Goal: Task Accomplishment & Management: Manage account settings

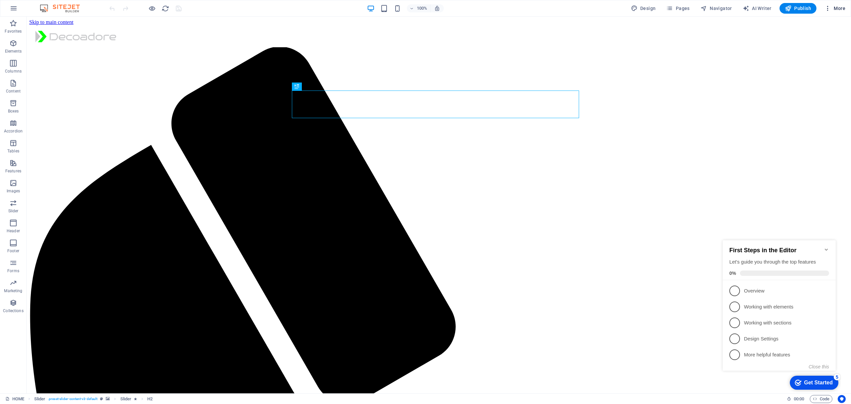
click at [832, 11] on span "More" at bounding box center [835, 8] width 21 height 7
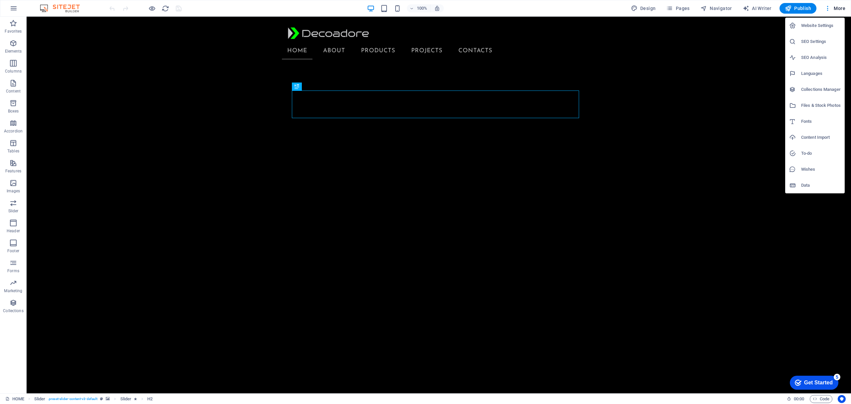
click at [818, 24] on h6 "Website Settings" at bounding box center [821, 26] width 40 height 8
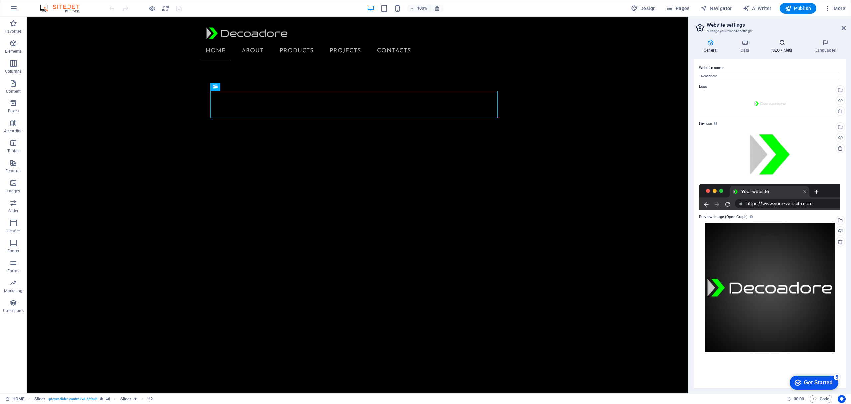
click at [786, 49] on h4 "SEO / Meta" at bounding box center [783, 46] width 43 height 14
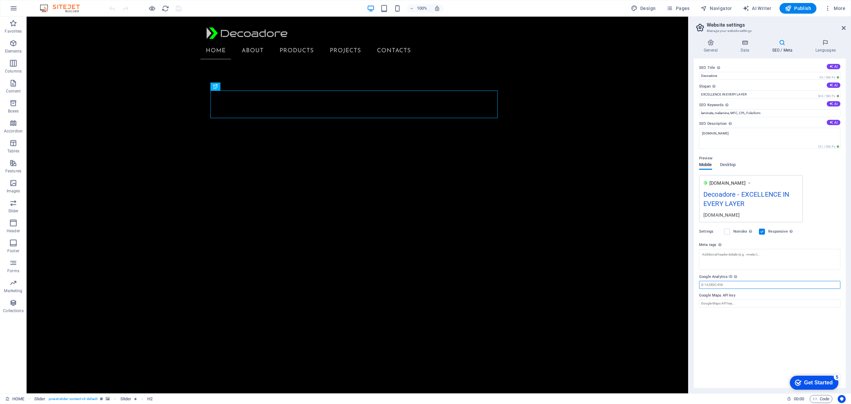
click at [737, 285] on input "Google Analytics ID Please only add the Google Analytics ID. We automatically i…" at bounding box center [769, 285] width 141 height 8
paste input "G-JL6K7PRXVJ"
type input "G-JL6K7PRXVJ"
click at [749, 50] on h4 "Data" at bounding box center [747, 46] width 32 height 14
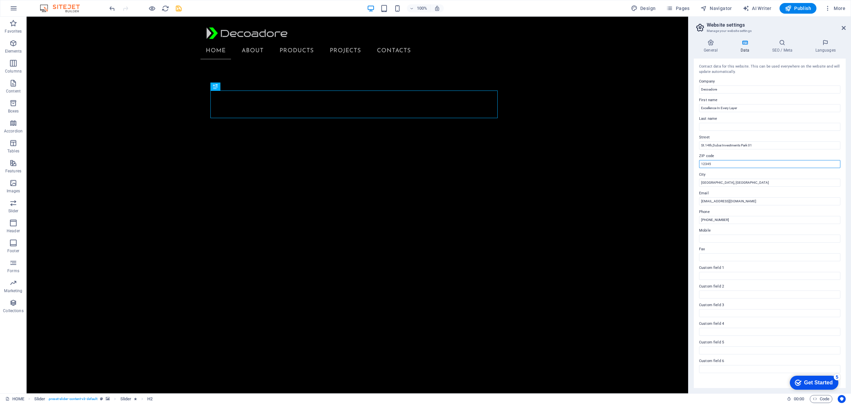
click at [724, 165] on input "12345" at bounding box center [769, 164] width 141 height 8
type input "1"
type input "00000"
click at [673, 7] on icon "button" at bounding box center [669, 8] width 7 height 7
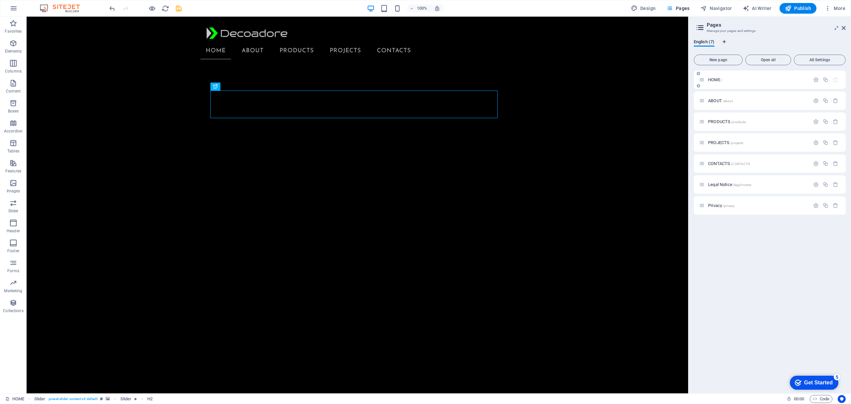
click at [714, 76] on div "HOME /" at bounding box center [754, 80] width 111 height 8
click at [716, 78] on span "HOME /" at bounding box center [715, 79] width 14 height 5
click at [815, 77] on icon "button" at bounding box center [816, 80] width 6 height 6
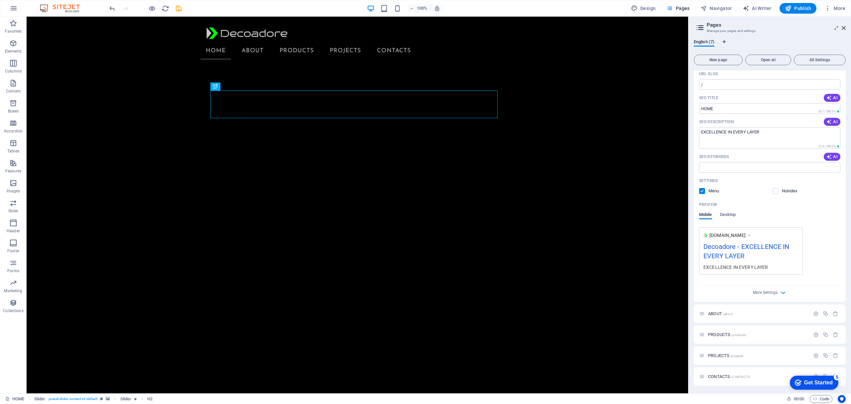
scroll to position [86, 0]
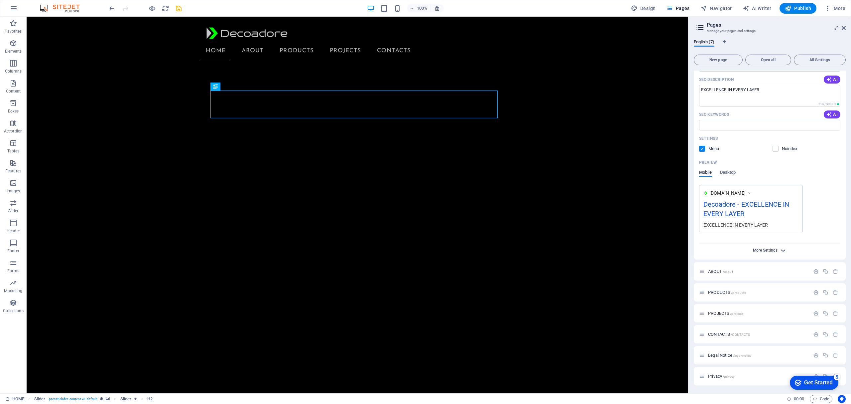
click at [774, 250] on span "More Settings" at bounding box center [765, 250] width 25 height 5
click at [777, 345] on div "More Settings" at bounding box center [769, 344] width 141 height 11
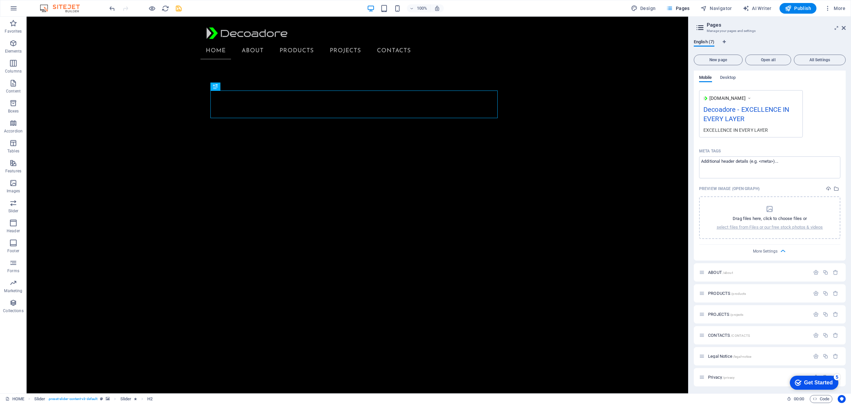
scroll to position [182, 0]
click at [815, 270] on icon "button" at bounding box center [816, 272] width 6 height 6
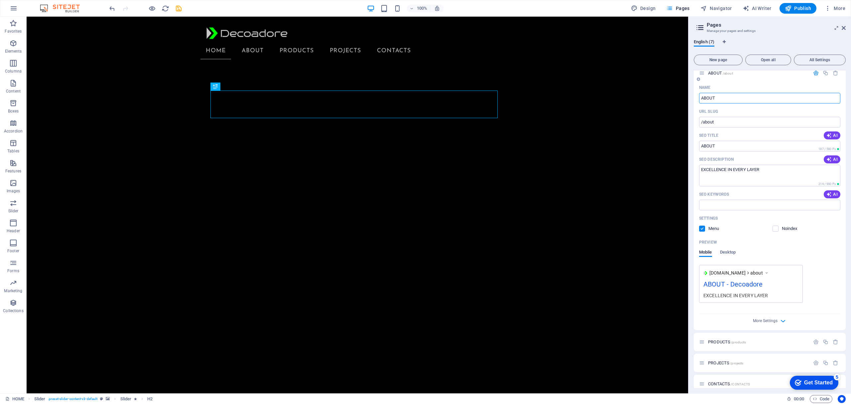
scroll to position [430, 0]
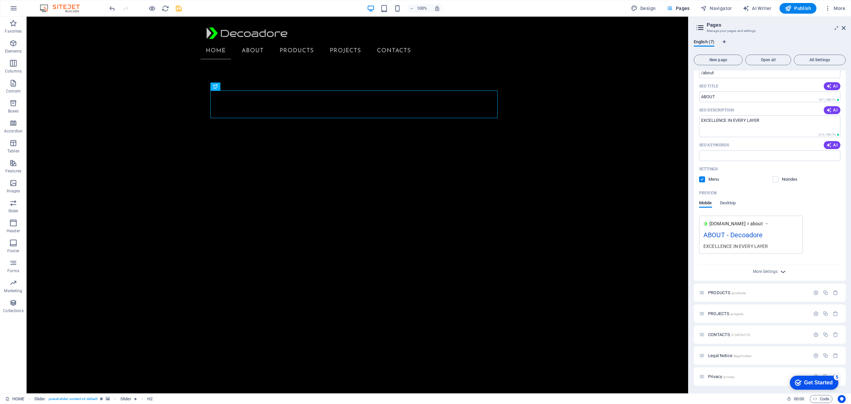
click at [780, 270] on icon "button" at bounding box center [783, 272] width 8 height 8
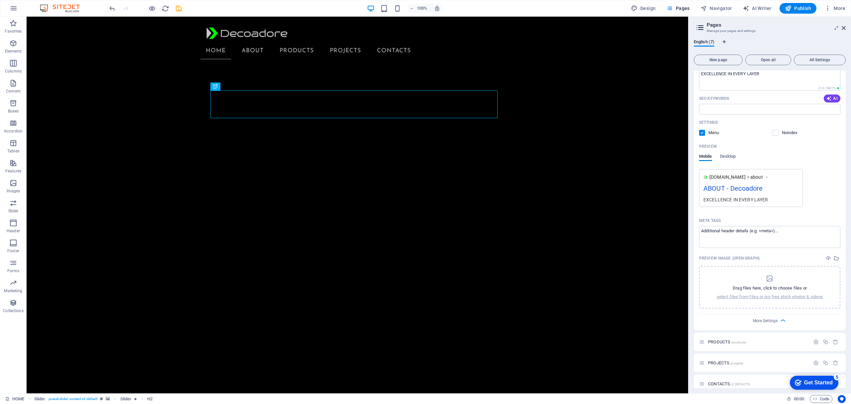
scroll to position [525, 0]
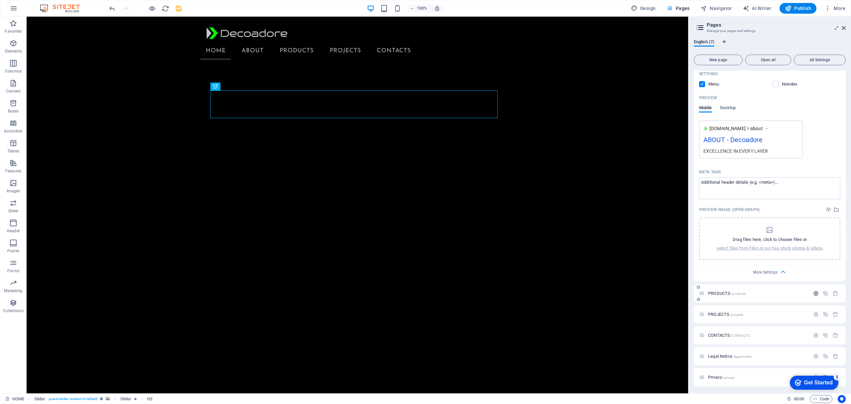
click at [817, 290] on icon "button" at bounding box center [816, 293] width 6 height 6
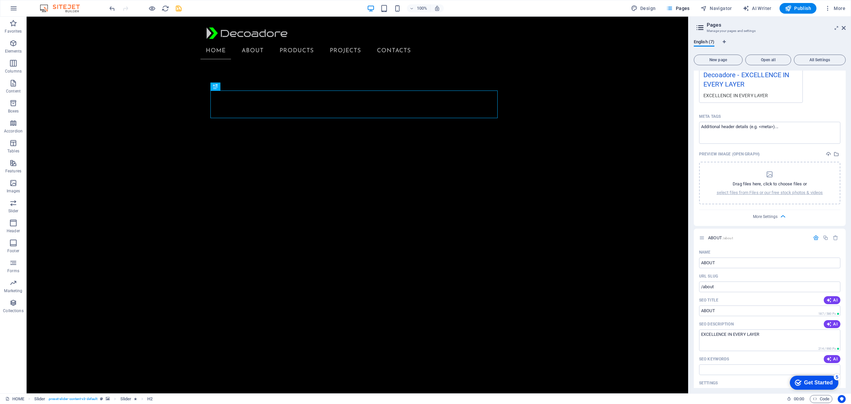
scroll to position [197, 0]
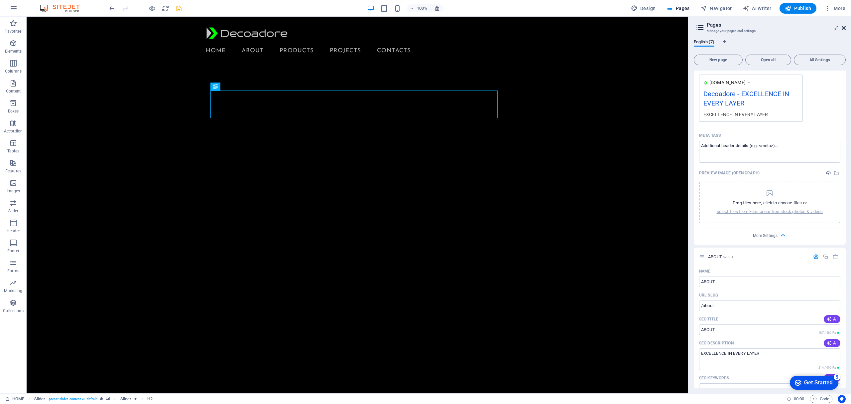
click at [845, 29] on icon at bounding box center [844, 27] width 4 height 5
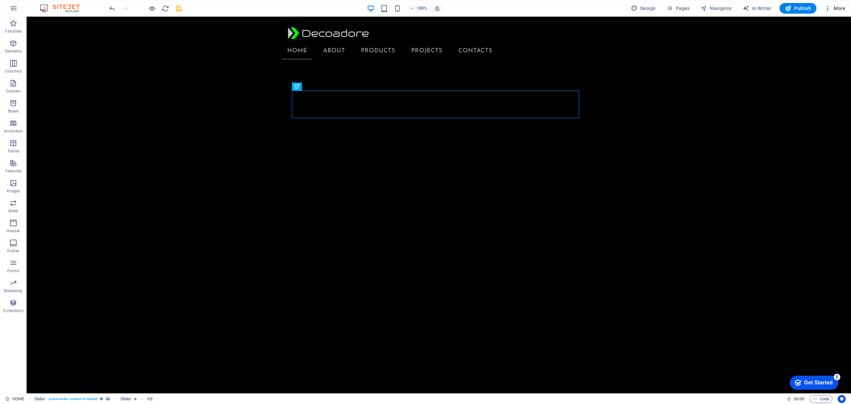
click at [833, 7] on span "More" at bounding box center [835, 8] width 21 height 7
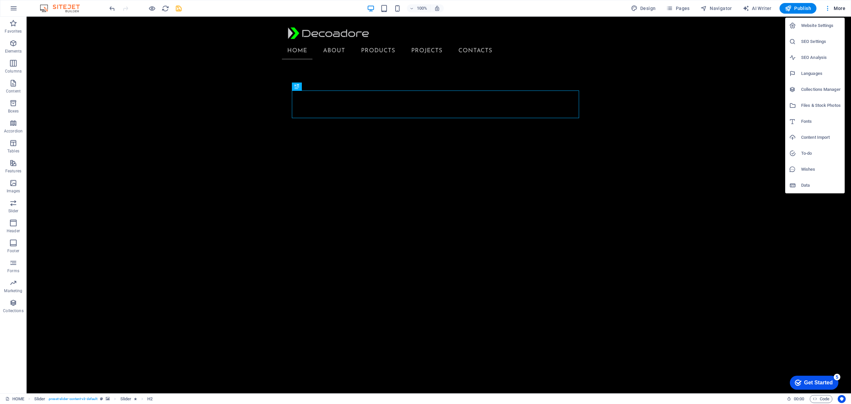
click at [820, 26] on h6 "Website Settings" at bounding box center [821, 26] width 40 height 8
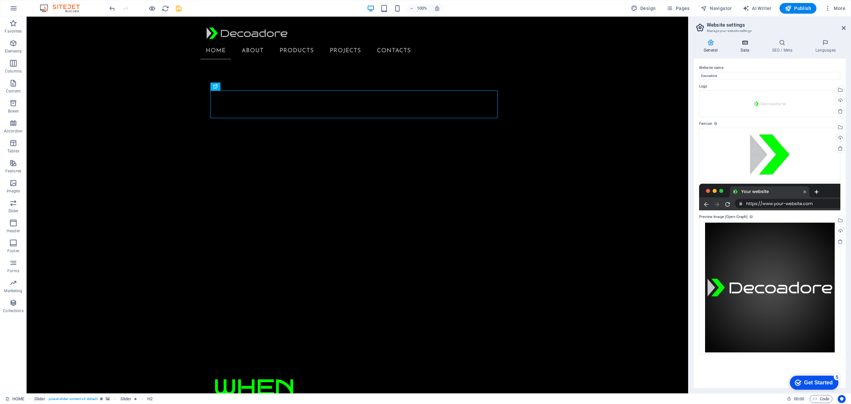
click at [745, 48] on h4 "Data" at bounding box center [747, 46] width 32 height 14
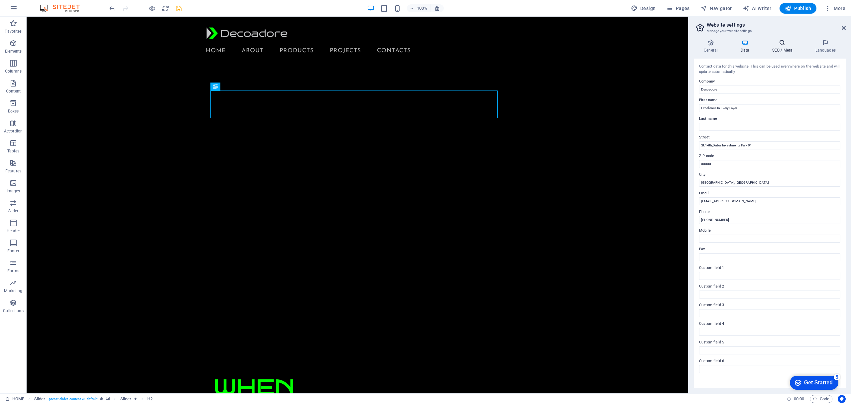
click at [777, 46] on icon at bounding box center [782, 42] width 41 height 7
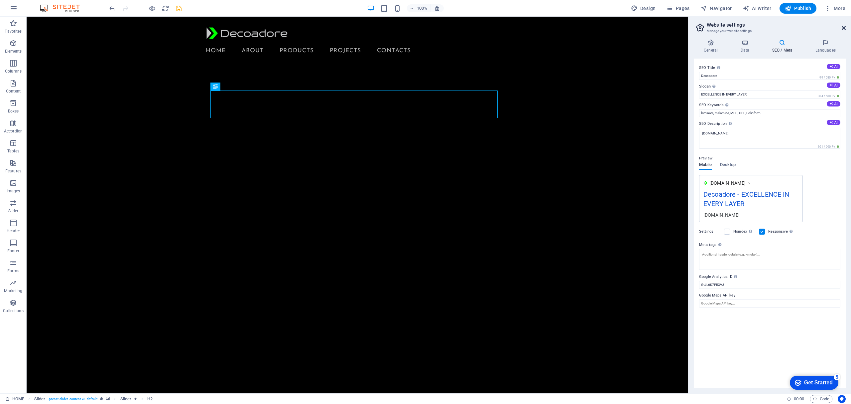
click at [842, 28] on icon at bounding box center [844, 27] width 4 height 5
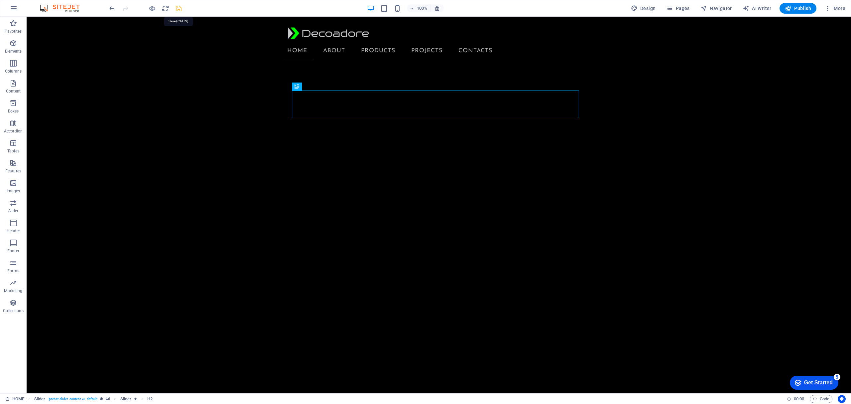
click at [179, 8] on icon "save" at bounding box center [179, 9] width 8 height 8
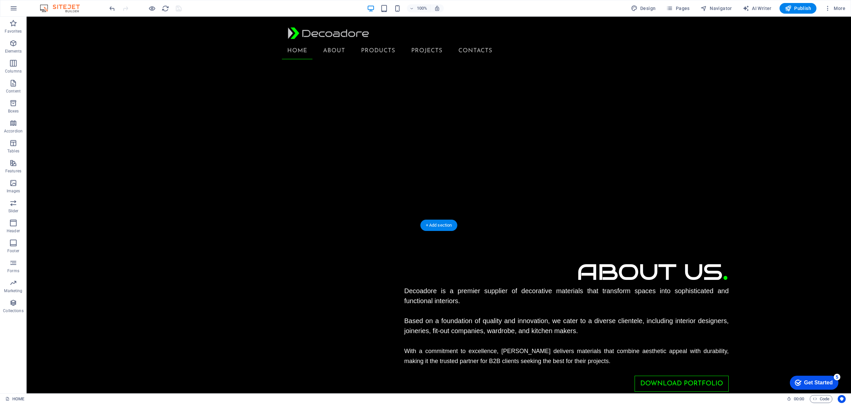
scroll to position [0, 0]
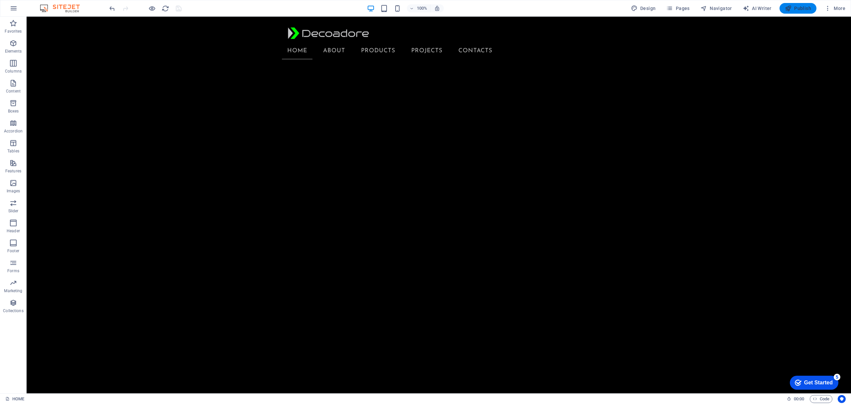
click at [789, 7] on icon "button" at bounding box center [788, 8] width 7 height 7
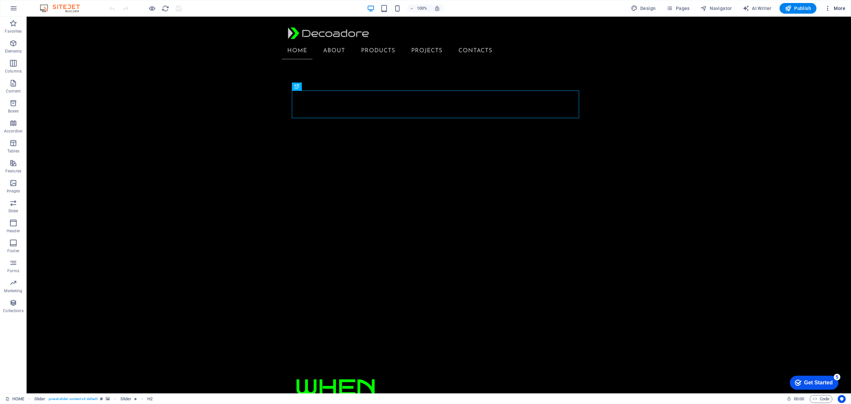
click at [837, 10] on span "More" at bounding box center [835, 8] width 21 height 7
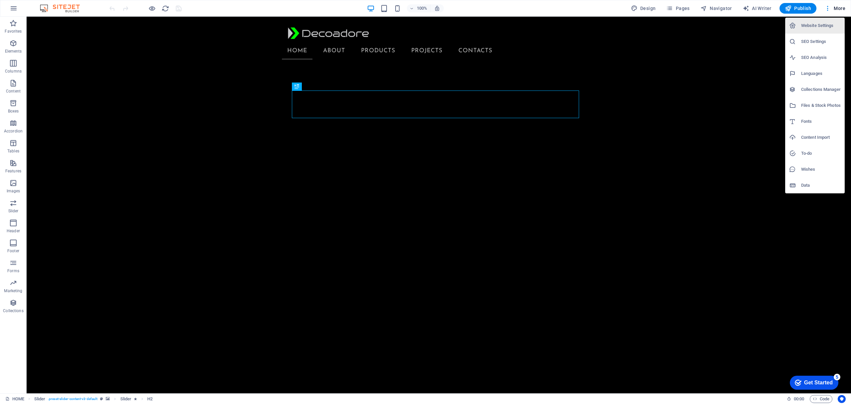
click at [820, 55] on h6 "SEO Analysis" at bounding box center [821, 58] width 40 height 8
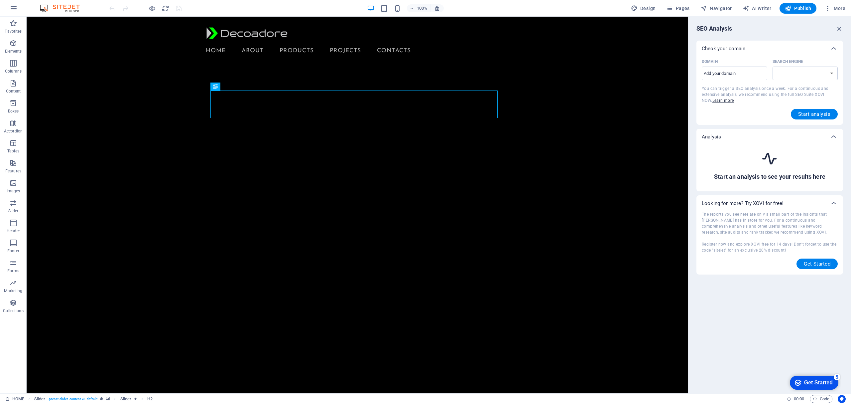
select select "google.com"
click at [773, 160] on icon at bounding box center [769, 158] width 17 height 17
click at [747, 73] on input "Domain ​" at bounding box center [735, 73] width 66 height 11
type input "www.de"
select select "google.de"
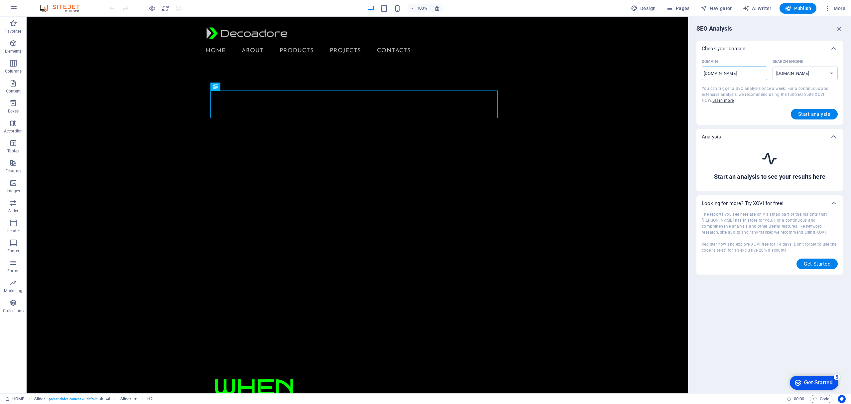
type input "www.dec"
select select "google.com"
type input "www.decoadore.co"
select select "google.co.uk"
type input "www.decoadore.com"
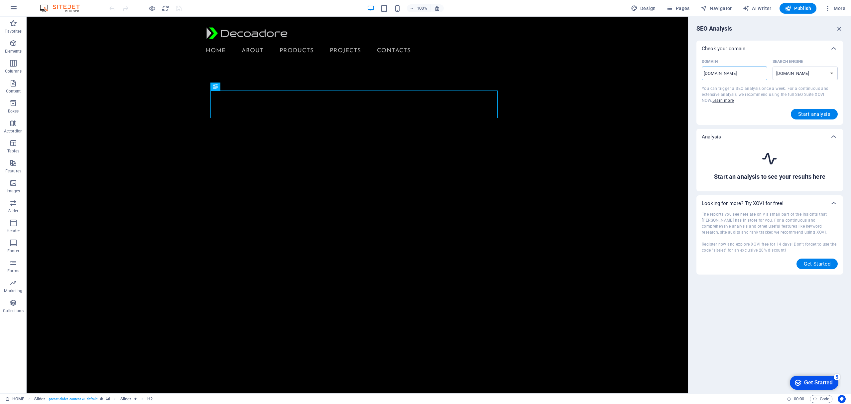
select select "google.com"
type input "www.decoadore.com"
click at [820, 112] on span "Start analysis" at bounding box center [814, 113] width 32 height 5
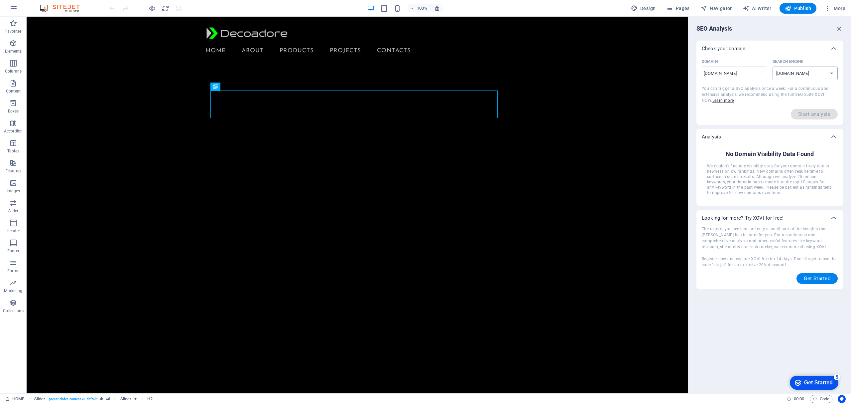
click at [804, 75] on select "google.de google.at google.es google.co.uk google.fr google.it google.ch google…" at bounding box center [806, 74] width 66 height 14
click at [773, 321] on div "SEO Analysis Check your domain Domain www.decoadore.com ​ Search Engine google.…" at bounding box center [770, 205] width 163 height 376
click at [833, 47] on icon at bounding box center [834, 49] width 8 height 8
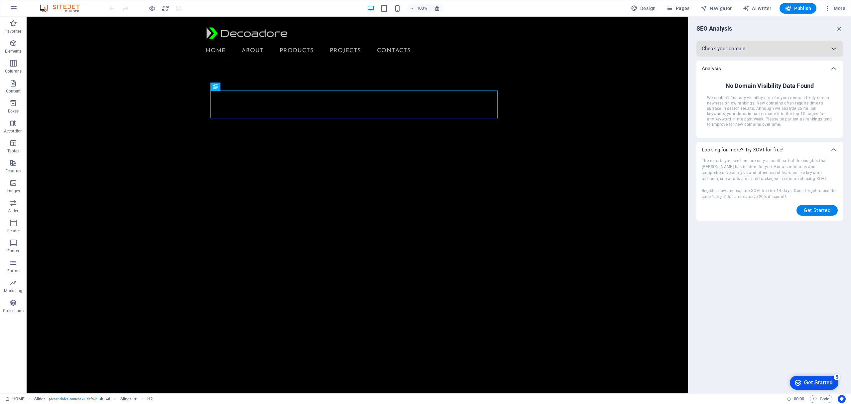
click at [833, 47] on icon at bounding box center [834, 49] width 8 height 8
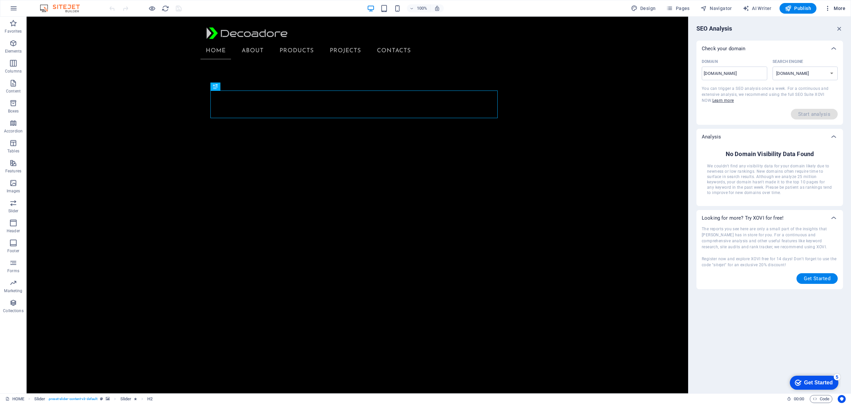
click at [833, 10] on span "More" at bounding box center [835, 8] width 21 height 7
click at [823, 40] on h6 "SEO Settings" at bounding box center [821, 42] width 40 height 8
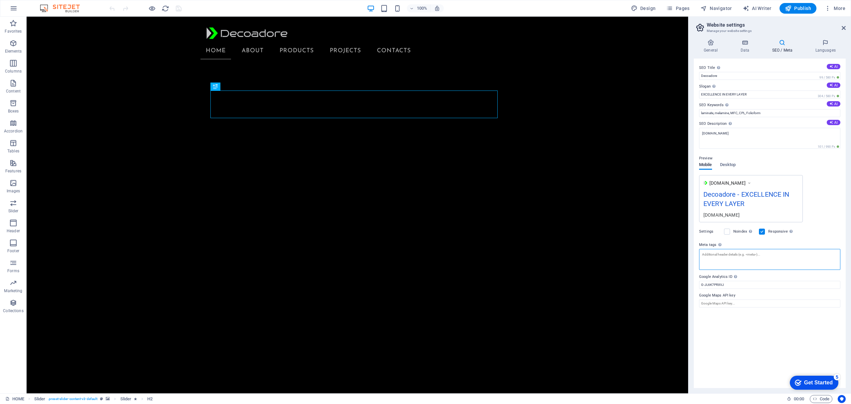
click at [741, 261] on textarea "Meta tags Enter HTML code here that will be placed inside the tags of your webs…" at bounding box center [769, 259] width 141 height 21
paste textarea "<!-- Google tag (gtag.js) --> <script async src="https://www.googletagmanager.c…"
type textarea "<!-- Google tag (gtag.js) --> <script async="" src="https://www.googletagmanage…"
click at [837, 11] on body "Decoadore HOME Favorites Elements Columns Content Boxes Accordion Tables Featur…" at bounding box center [425, 202] width 851 height 404
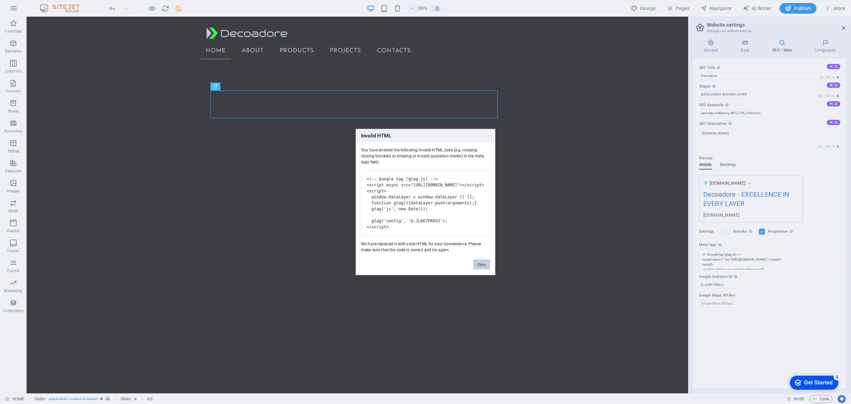
drag, startPoint x: 486, startPoint y: 267, endPoint x: 501, endPoint y: 256, distance: 18.6
click at [486, 267] on button "Okay" at bounding box center [481, 264] width 17 height 10
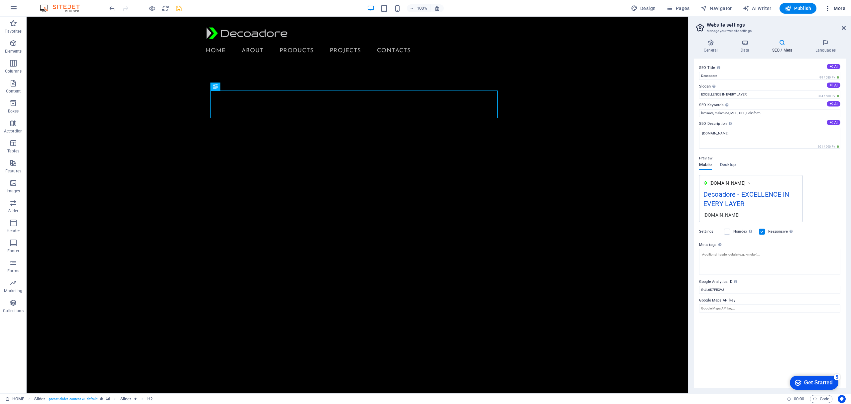
click at [836, 8] on span "More" at bounding box center [835, 8] width 21 height 7
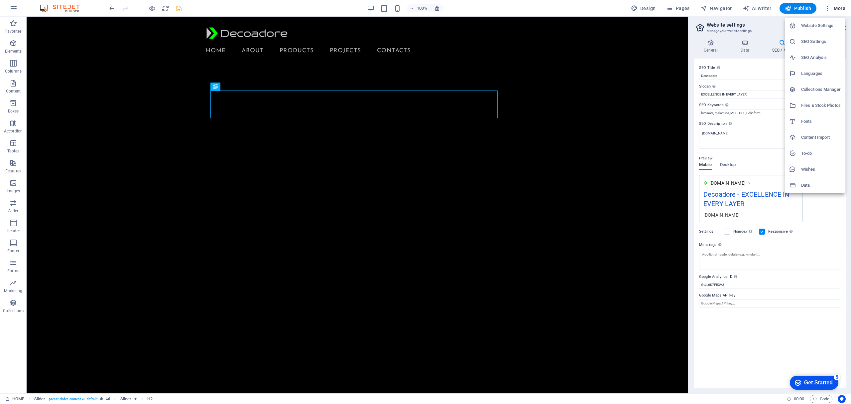
click at [816, 180] on li "Data" at bounding box center [815, 185] width 60 height 16
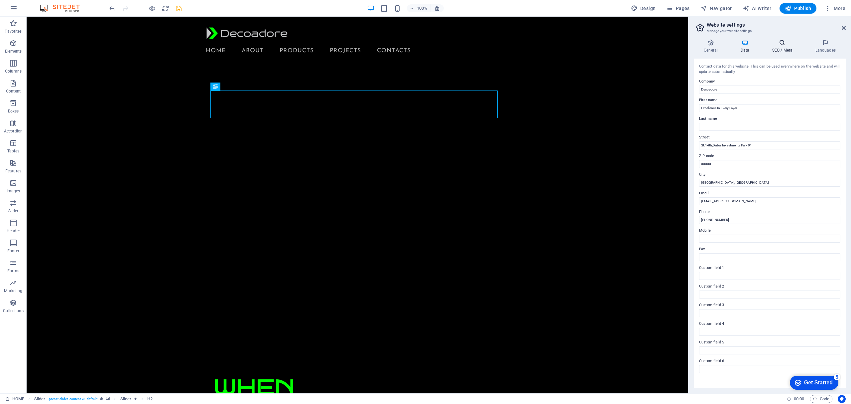
click at [785, 47] on h4 "SEO / Meta" at bounding box center [783, 46] width 43 height 14
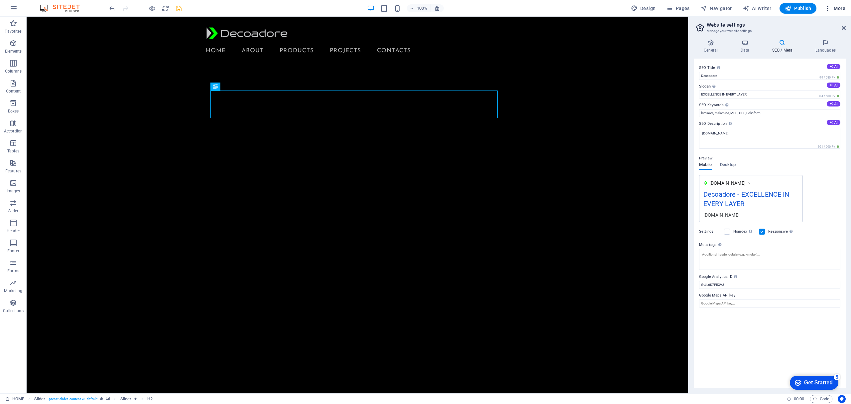
click at [838, 9] on span "More" at bounding box center [835, 8] width 21 height 7
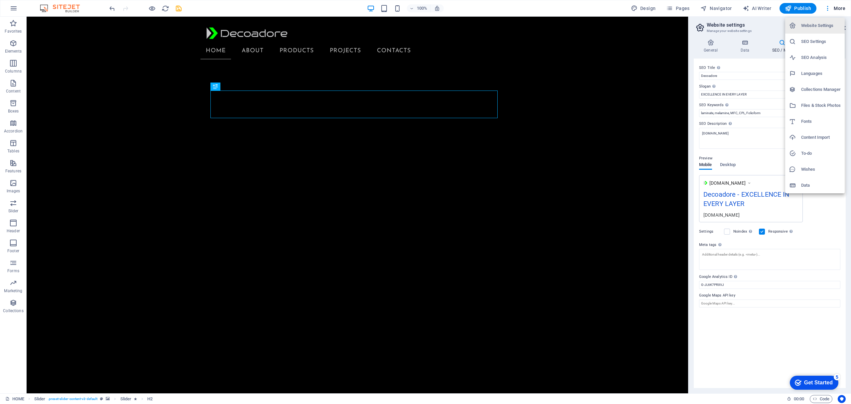
click at [818, 43] on h6 "SEO Settings" at bounding box center [821, 42] width 40 height 8
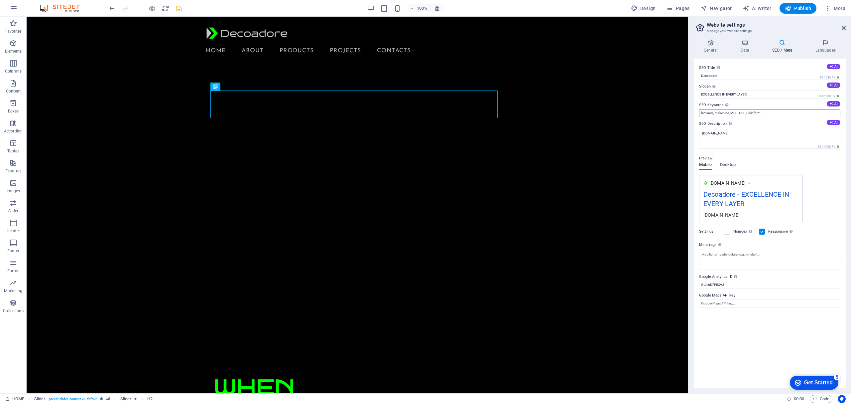
click at [766, 112] on input "laminate, melamine, MFC, CPL, Folioform" at bounding box center [769, 113] width 141 height 8
type input "laminate, melamine, MFC, CPL,"
click at [829, 187] on div "www.example.com Decoadore - EXCELLENCE IN EVERY LAYER Decoadore.com" at bounding box center [769, 198] width 141 height 47
click at [717, 7] on span "Navigator" at bounding box center [717, 8] width 32 height 7
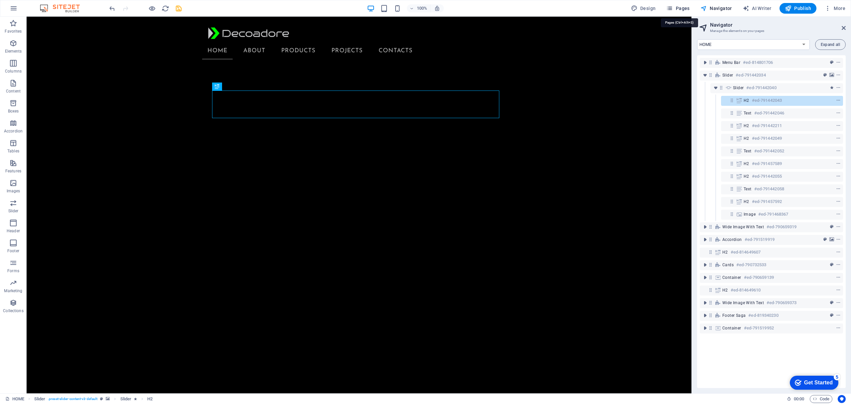
click at [682, 7] on span "Pages" at bounding box center [677, 8] width 23 height 7
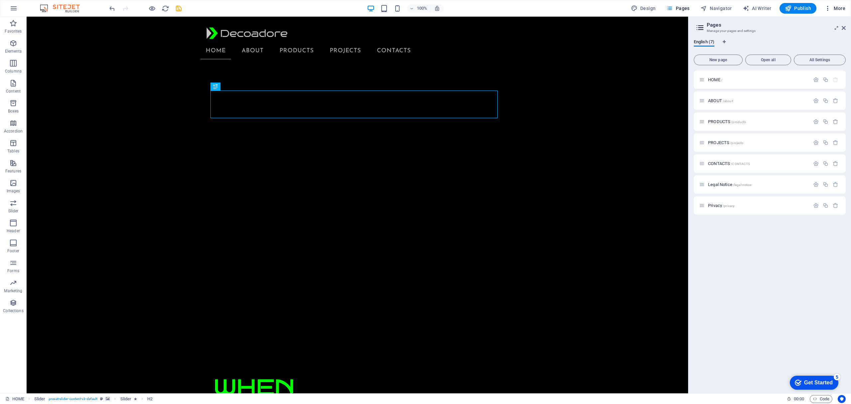
click at [844, 9] on span "More" at bounding box center [835, 8] width 21 height 7
click at [826, 56] on h6 "SEO Analysis" at bounding box center [821, 58] width 40 height 8
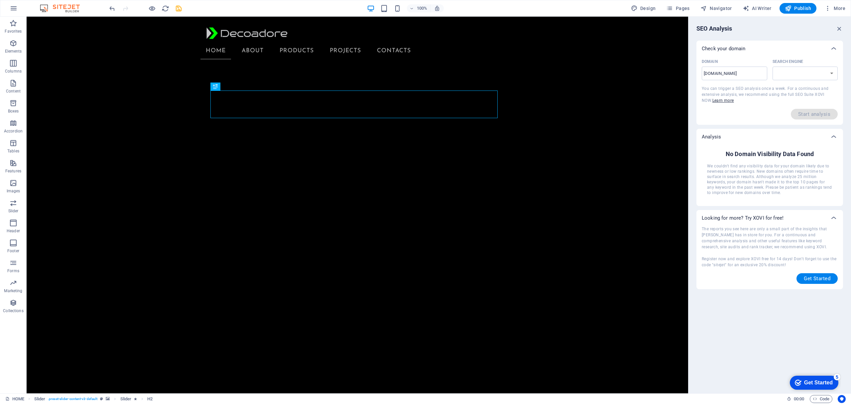
select select "google.com"
click at [827, 70] on select "google.de google.at google.es google.co.uk google.fr google.it google.ch google…" at bounding box center [806, 74] width 66 height 14
click at [802, 29] on div "SEO Analysis" at bounding box center [770, 29] width 147 height 8
click at [841, 28] on icon "button" at bounding box center [839, 28] width 7 height 7
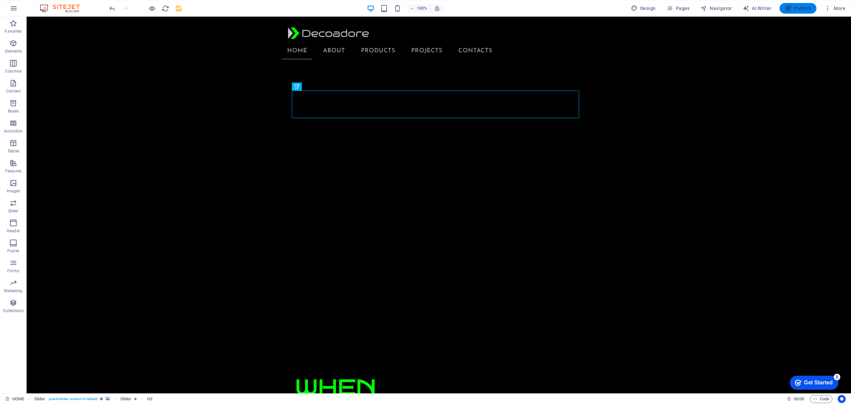
click at [801, 6] on span "Publish" at bounding box center [798, 8] width 26 height 7
click at [716, 8] on span "Navigator" at bounding box center [717, 8] width 32 height 7
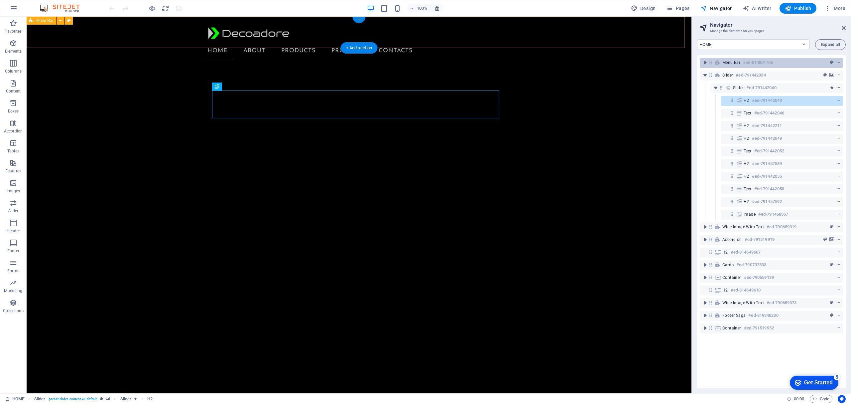
click at [749, 64] on h6 "#ed-814801706" at bounding box center [758, 63] width 30 height 8
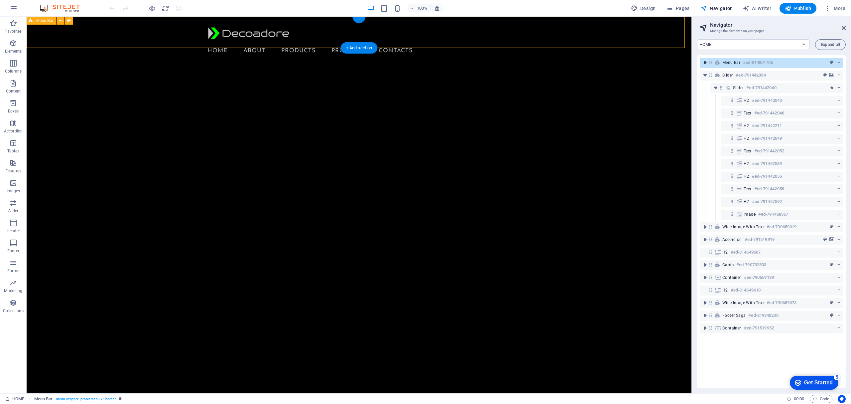
click at [704, 62] on icon "toggle-expand" at bounding box center [705, 62] width 7 height 7
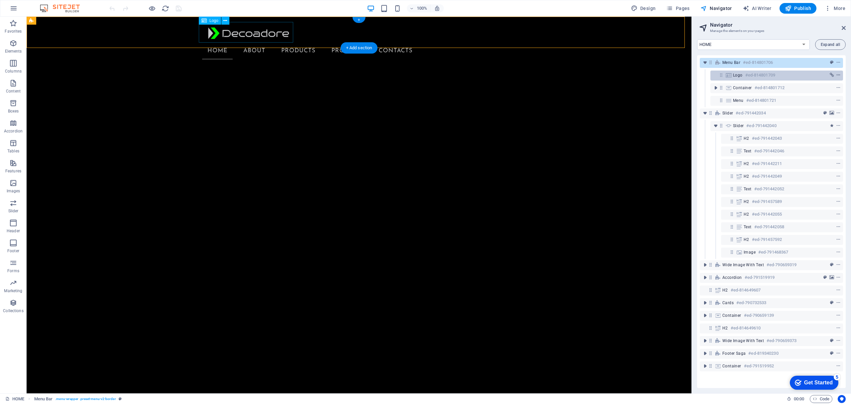
click at [836, 76] on icon "context-menu" at bounding box center [838, 75] width 5 height 5
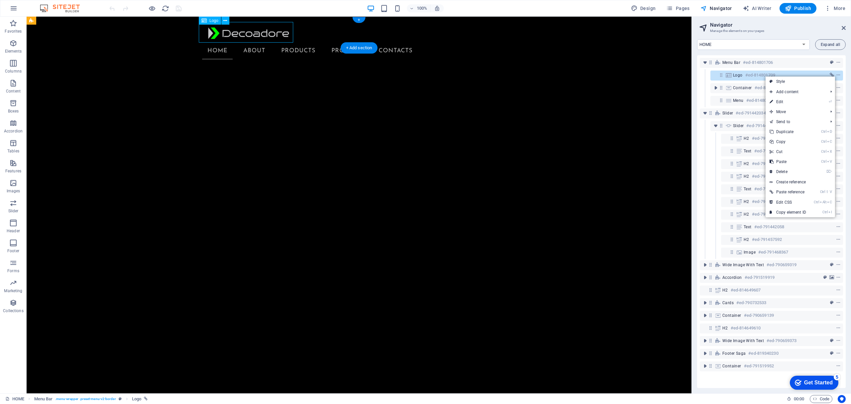
click at [745, 72] on h6 "#ed-814801709" at bounding box center [760, 75] width 30 height 8
click at [746, 76] on h6 "#ed-814801709" at bounding box center [760, 75] width 30 height 8
select select "px"
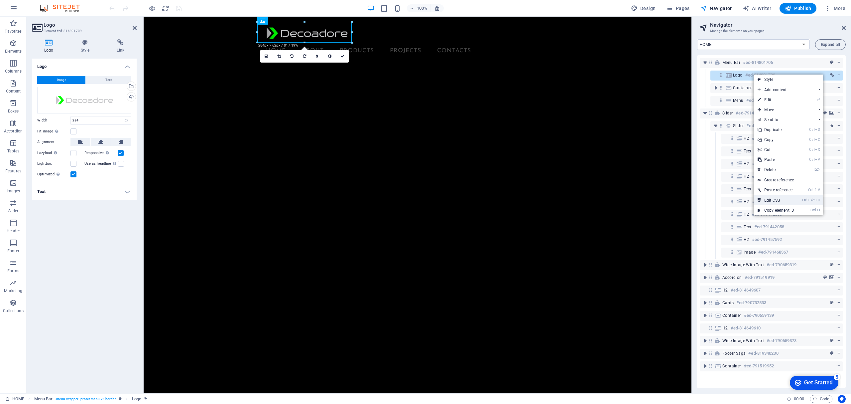
click at [781, 197] on link "Ctrl Alt C Edit CSS" at bounding box center [776, 200] width 45 height 10
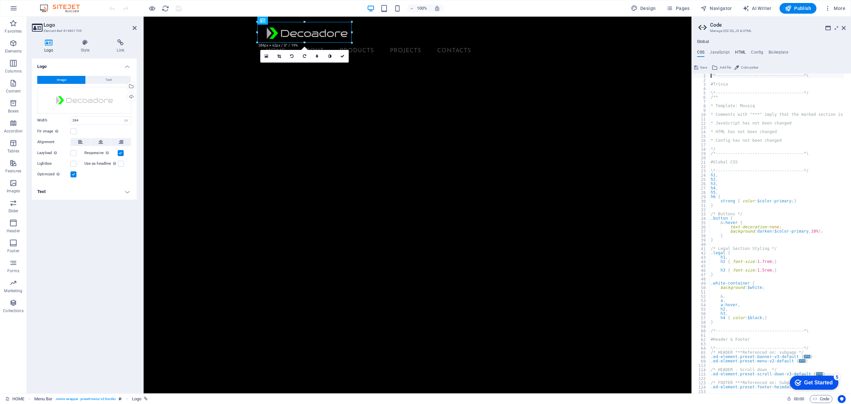
type textarea "/*------------------------------------*\"
click at [740, 52] on h4 "HTML" at bounding box center [740, 53] width 11 height 7
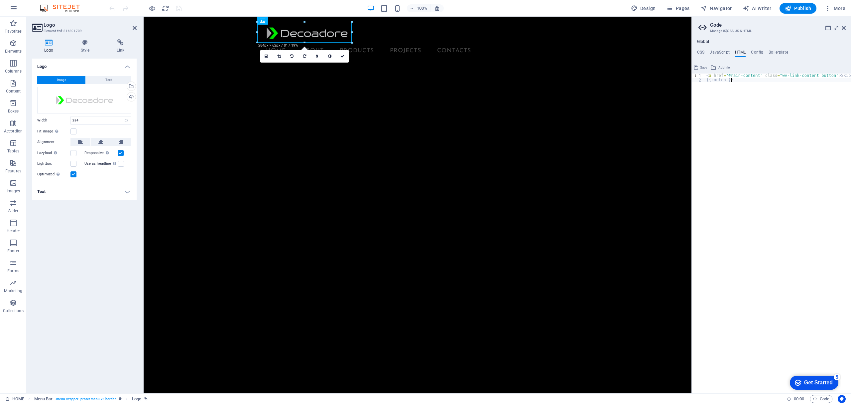
click at [736, 85] on div "< a href = "#main-content" class = "wv-link-content button" > Skip to main cont…" at bounding box center [795, 234] width 180 height 322
type textarea "{{content}}"
paste textarea "<!-- End Google Tag Manager -->"
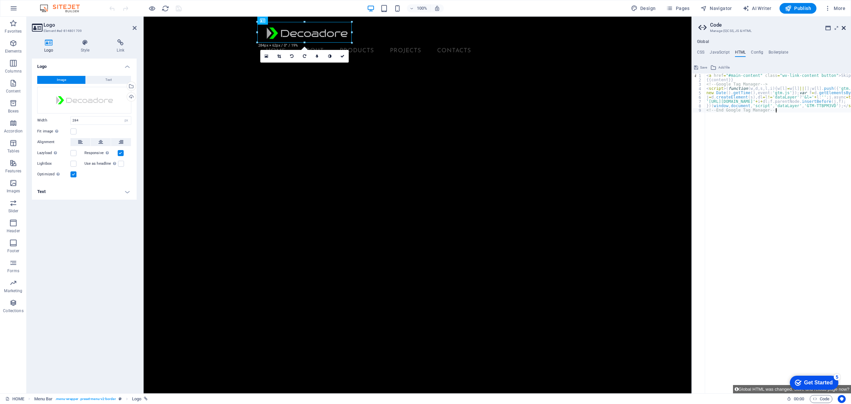
type textarea "<!-- End Google Tag Manager -->"
click at [843, 27] on icon at bounding box center [844, 27] width 4 height 5
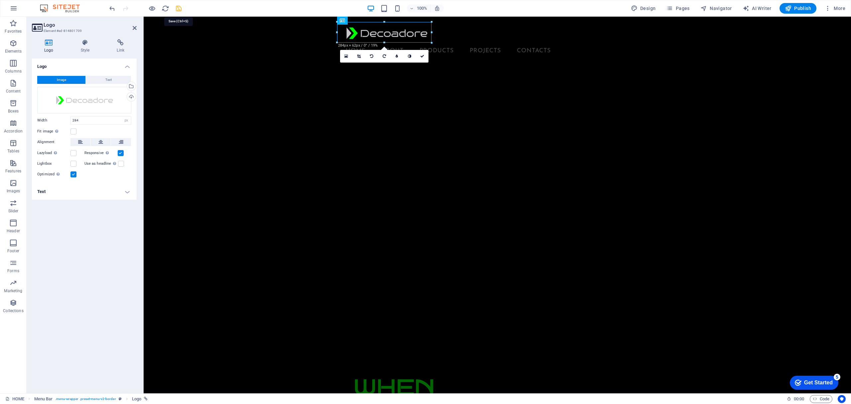
click at [180, 5] on icon "save" at bounding box center [179, 9] width 8 height 8
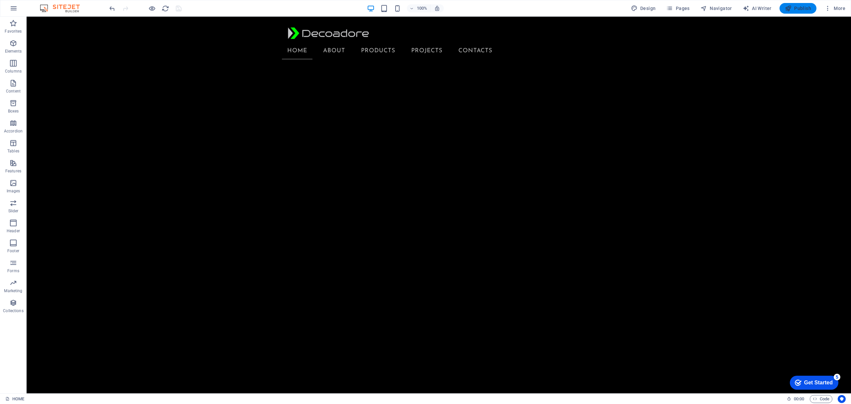
click at [793, 3] on button "Publish" at bounding box center [798, 8] width 37 height 11
click at [835, 8] on span "More" at bounding box center [835, 8] width 21 height 7
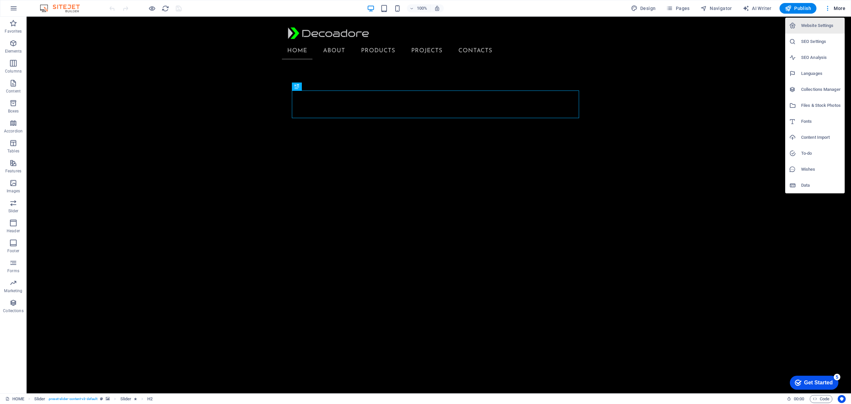
click at [691, 7] on div at bounding box center [425, 202] width 851 height 404
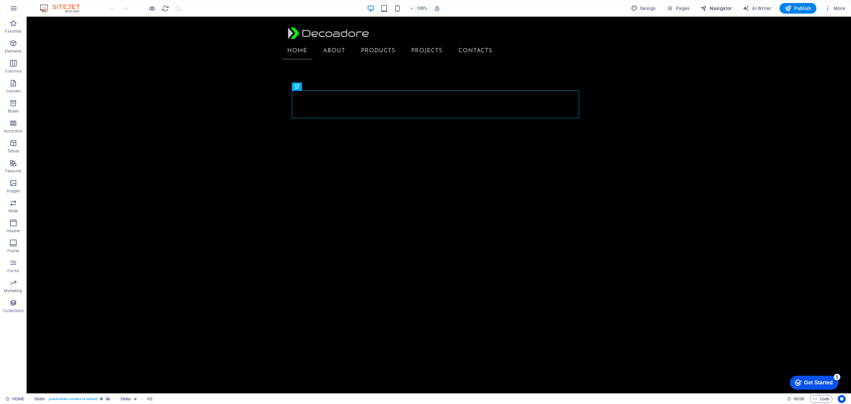
click at [716, 10] on span "Navigator" at bounding box center [717, 8] width 32 height 7
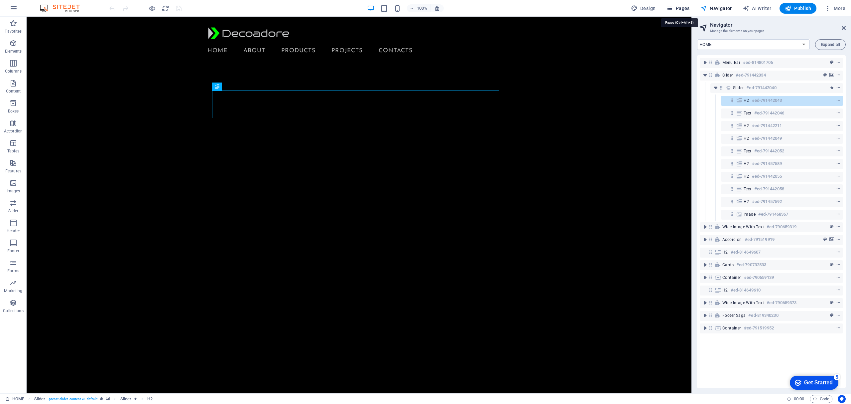
click at [677, 7] on span "Pages" at bounding box center [677, 8] width 23 height 7
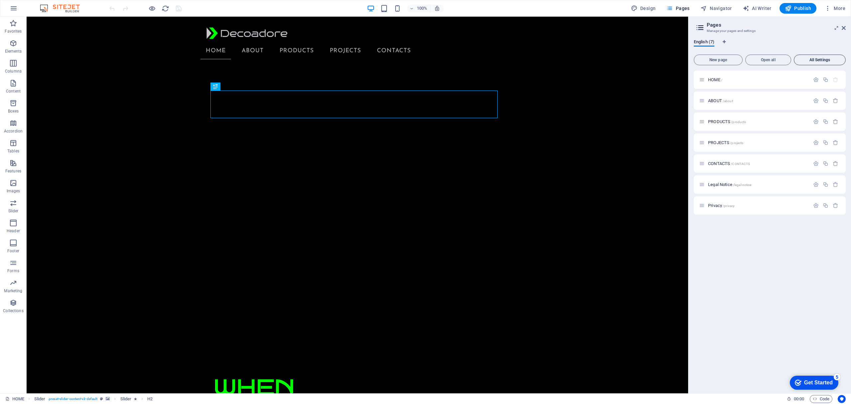
click at [820, 59] on span "All Settings" at bounding box center [820, 60] width 46 height 4
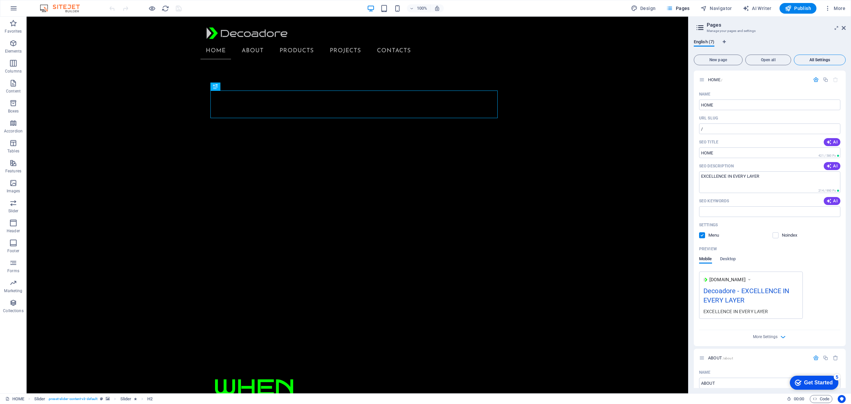
scroll to position [1499, 0]
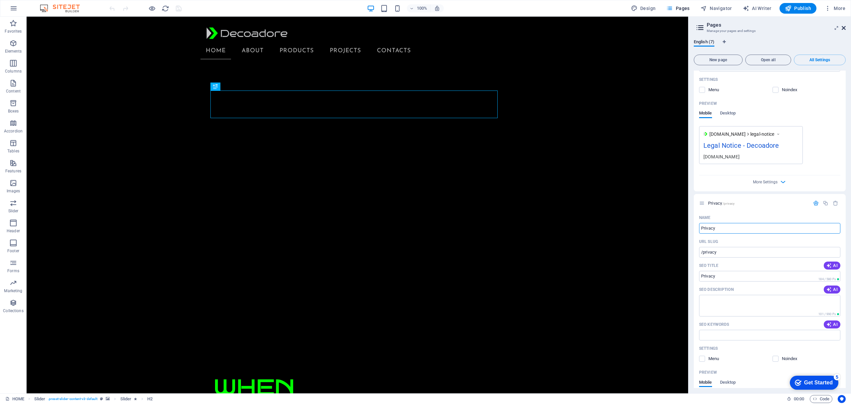
drag, startPoint x: 842, startPoint y: 27, endPoint x: 770, endPoint y: 31, distance: 71.9
click at [842, 27] on icon at bounding box center [844, 27] width 4 height 5
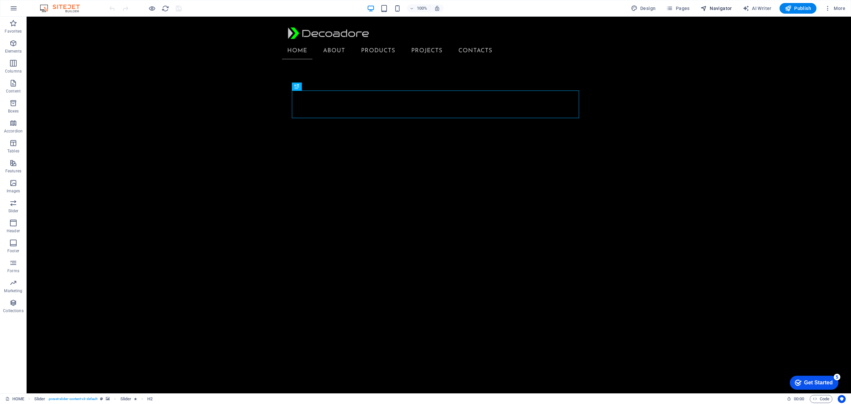
click at [718, 8] on span "Navigator" at bounding box center [717, 8] width 32 height 7
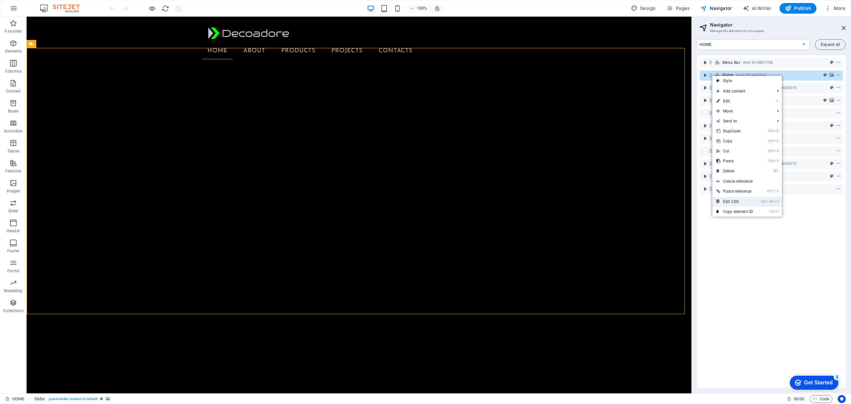
click at [732, 201] on link "Ctrl Alt C Edit CSS" at bounding box center [735, 202] width 45 height 10
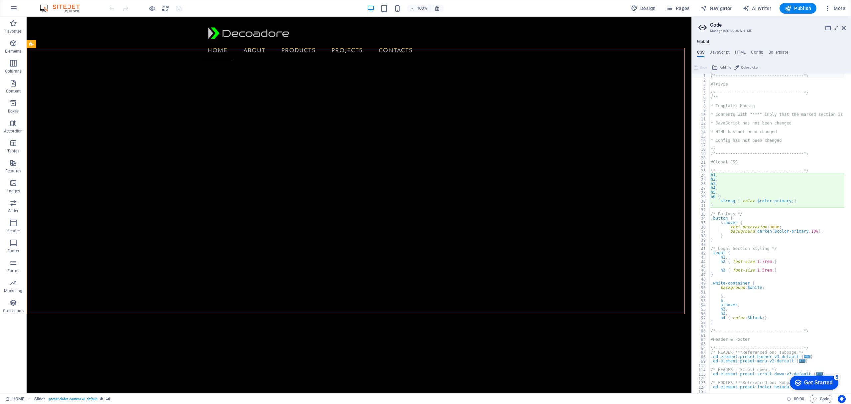
type textarea "@include slider-content-v3($background: transparent);"
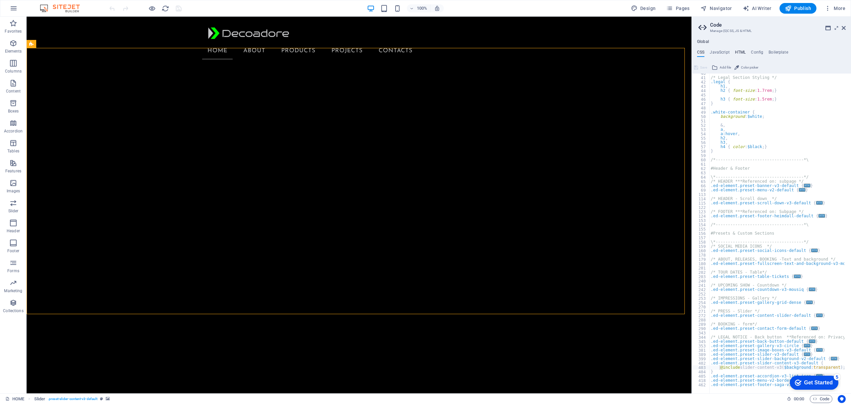
click at [741, 51] on h4 "HTML" at bounding box center [740, 53] width 11 height 7
type textarea "<a href="#main-content" class="wv-link-content button">Skip to main content</a>"
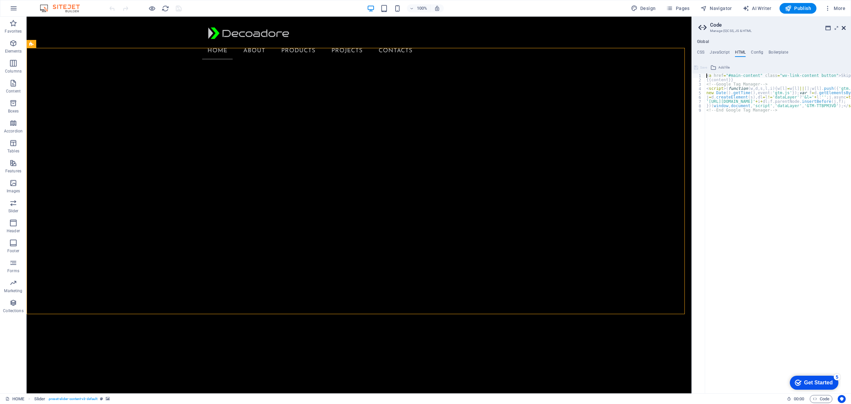
click at [845, 28] on icon at bounding box center [844, 27] width 4 height 5
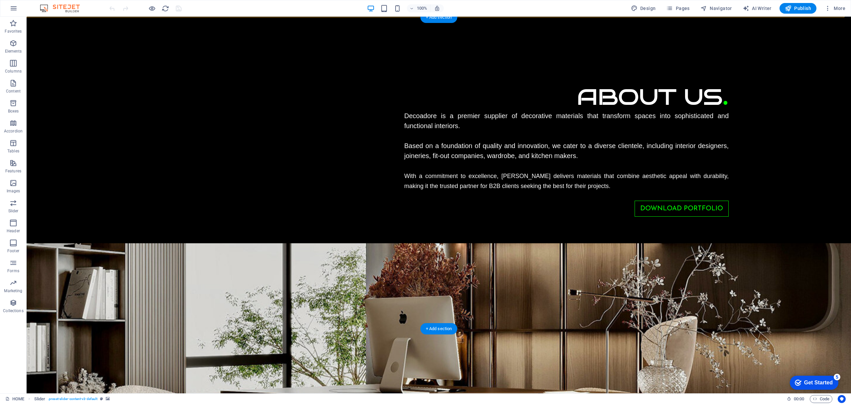
scroll to position [399, 0]
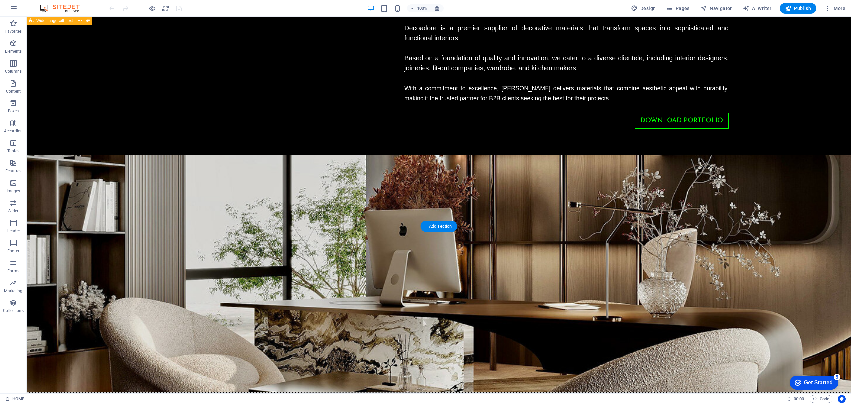
click at [207, 142] on div "About US . Decoadore is a premier supplier of decorative materials that transfo…" at bounding box center [439, 204] width 825 height 545
click at [685, 10] on span "Pages" at bounding box center [677, 8] width 23 height 7
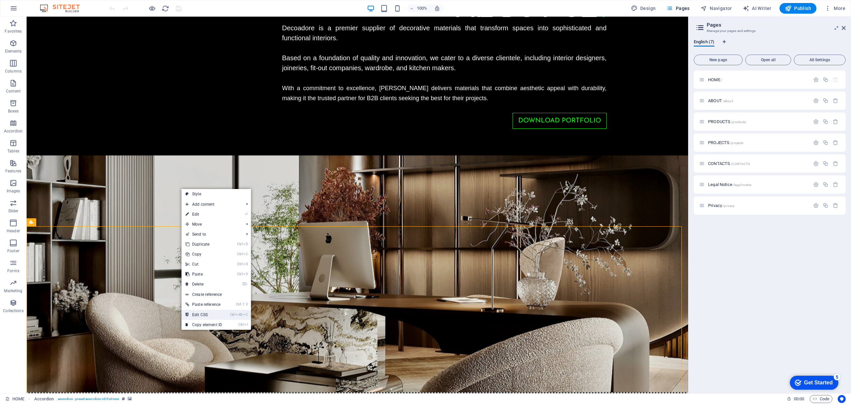
click at [206, 312] on link "Ctrl Alt C Edit CSS" at bounding box center [204, 315] width 45 height 10
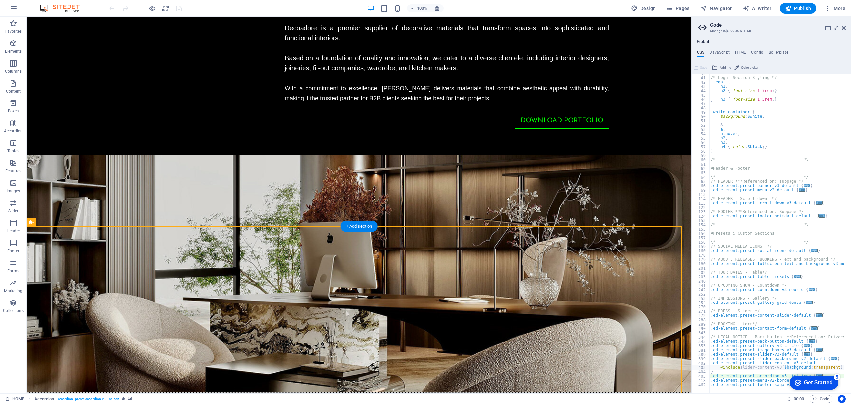
type textarea "@include accordion-v3("
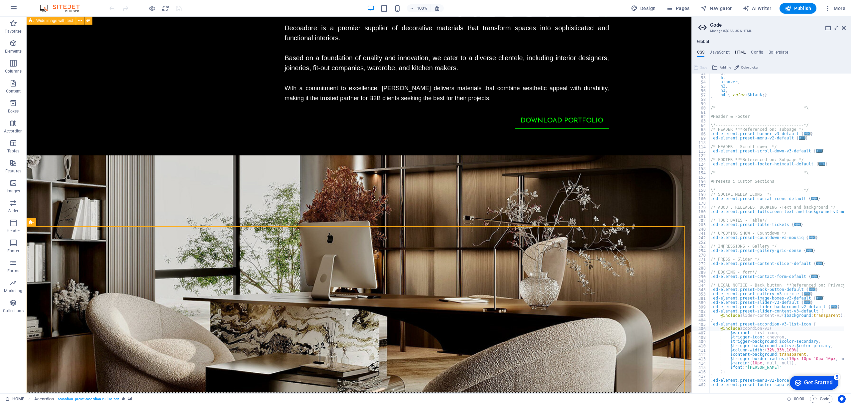
click at [740, 52] on h4 "HTML" at bounding box center [740, 53] width 11 height 7
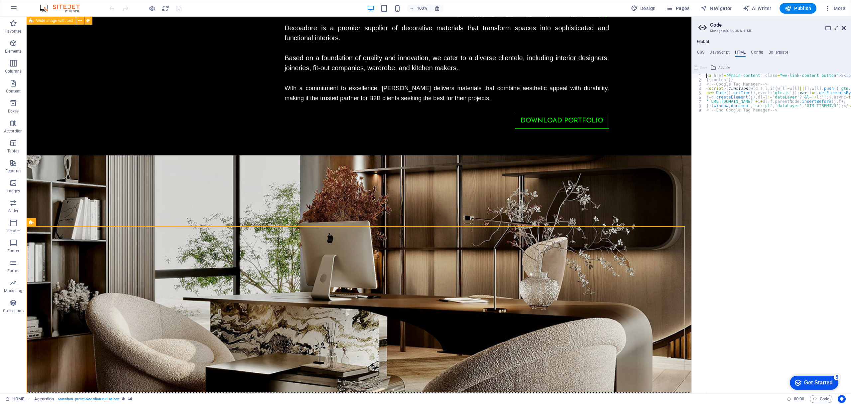
click at [842, 28] on icon at bounding box center [844, 27] width 4 height 5
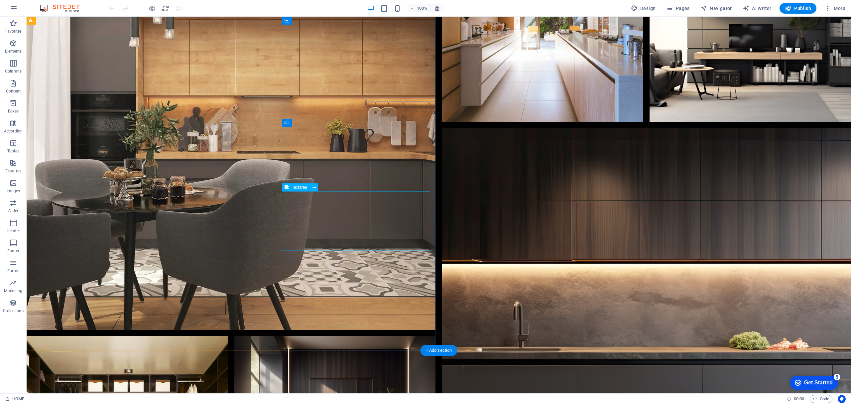
scroll to position [2350, 0]
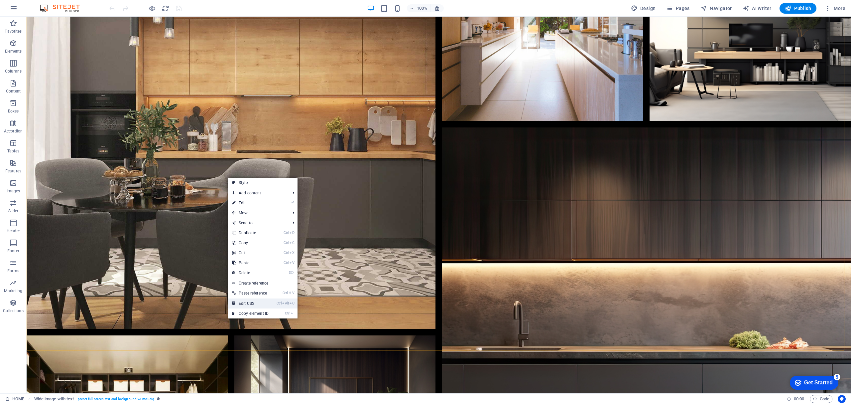
drag, startPoint x: 251, startPoint y: 304, endPoint x: 232, endPoint y: 287, distance: 25.9
click at [251, 304] on link "Ctrl Alt C Edit CSS" at bounding box center [250, 303] width 45 height 10
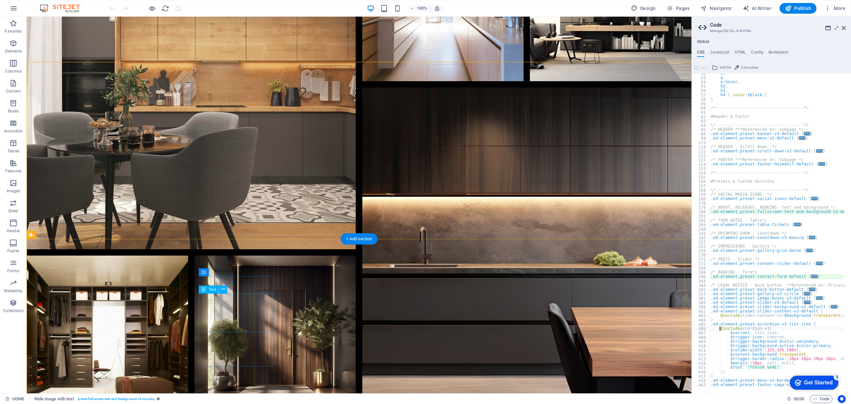
type textarea "@include fullscreen-text-and-background-v3($box-background: $color-background, …"
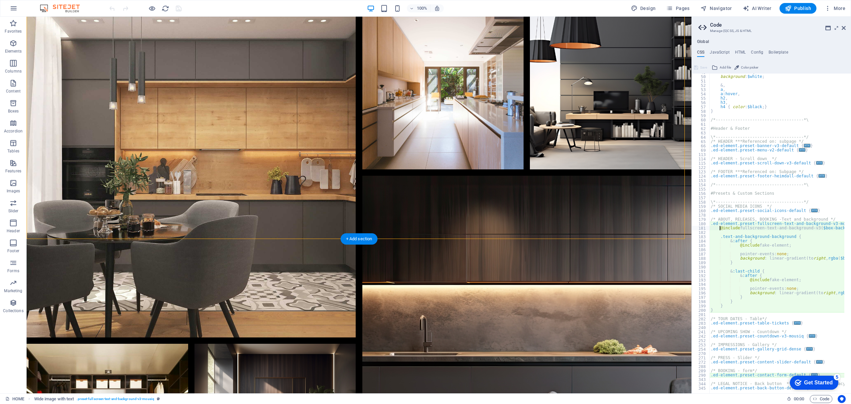
scroll to position [211, 0]
click at [738, 50] on h4 "HTML" at bounding box center [740, 53] width 11 height 7
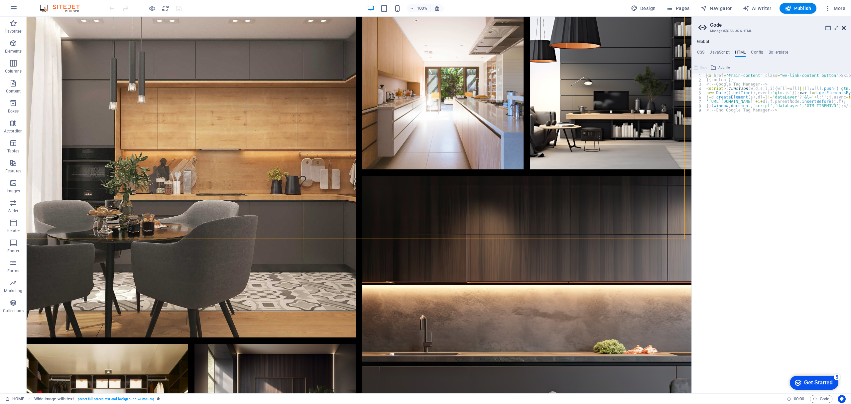
drag, startPoint x: 844, startPoint y: 26, endPoint x: 817, endPoint y: 10, distance: 31.0
click at [844, 26] on icon at bounding box center [844, 27] width 4 height 5
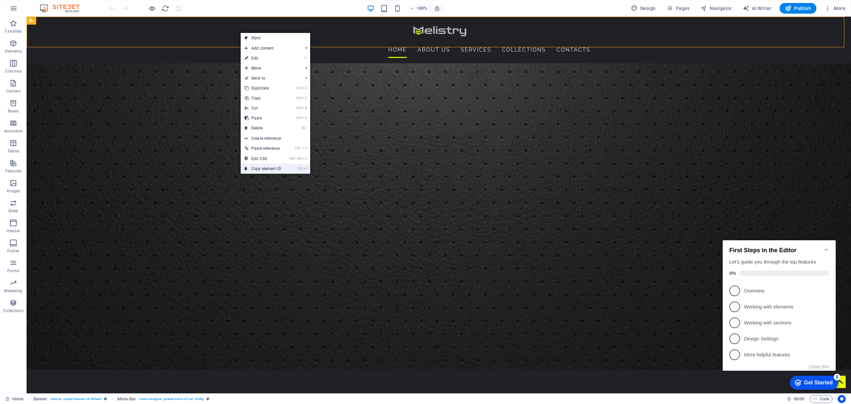
click at [259, 168] on link "Ctrl I Copy element ID" at bounding box center [263, 169] width 45 height 10
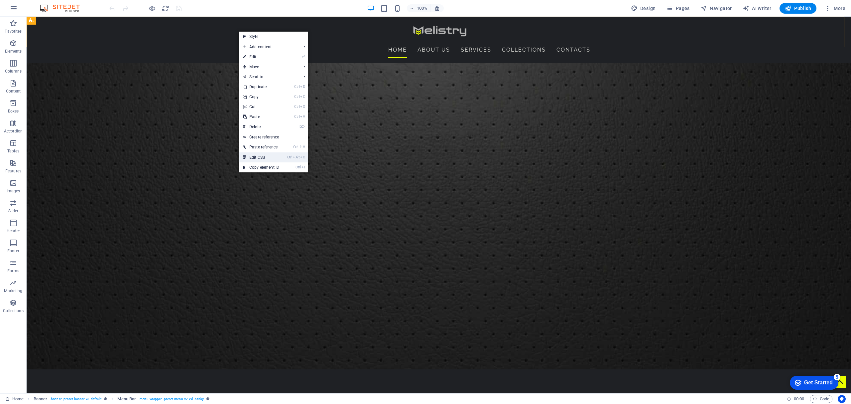
click at [258, 156] on link "Ctrl Alt C Edit CSS" at bounding box center [261, 157] width 45 height 10
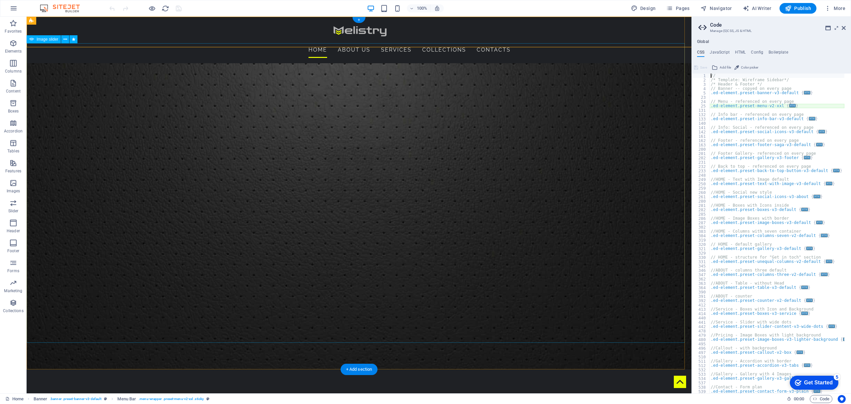
type textarea "@include menu-v2("
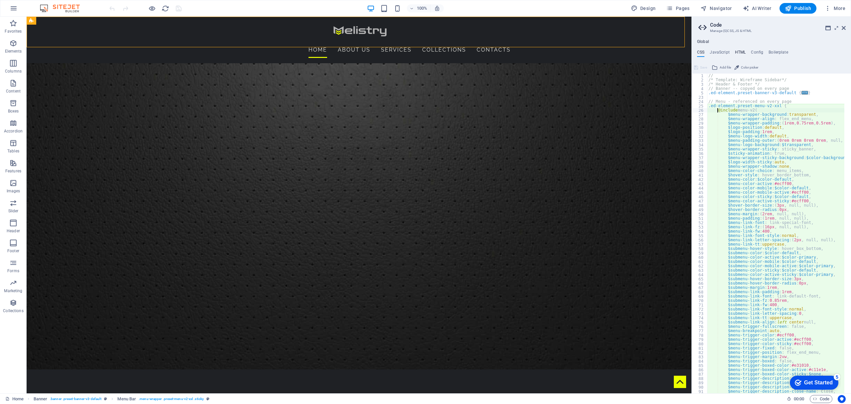
click at [740, 52] on h4 "HTML" at bounding box center [740, 53] width 11 height 7
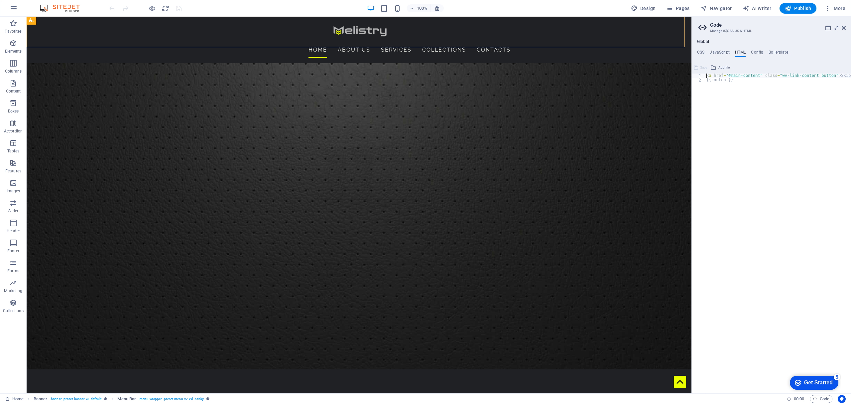
click at [736, 83] on div "< a href = "#main-content" class = "wv-link-content button" > Skip to main cont…" at bounding box center [795, 234] width 180 height 322
type textarea "{{content}}"
paste textarea "#ed-788166777"
type textarea "#"
type textarea "{{content}}"
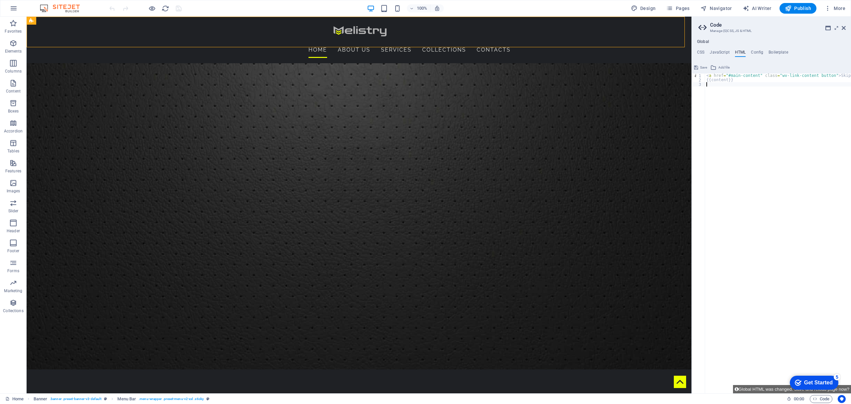
paste textarea "</script>"
type textarea "</script>"
click at [793, 9] on span "Publish" at bounding box center [798, 8] width 26 height 7
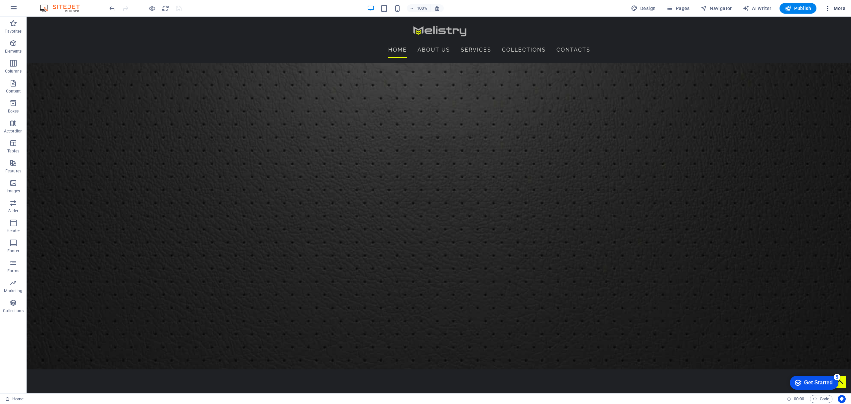
click at [834, 7] on span "More" at bounding box center [835, 8] width 21 height 7
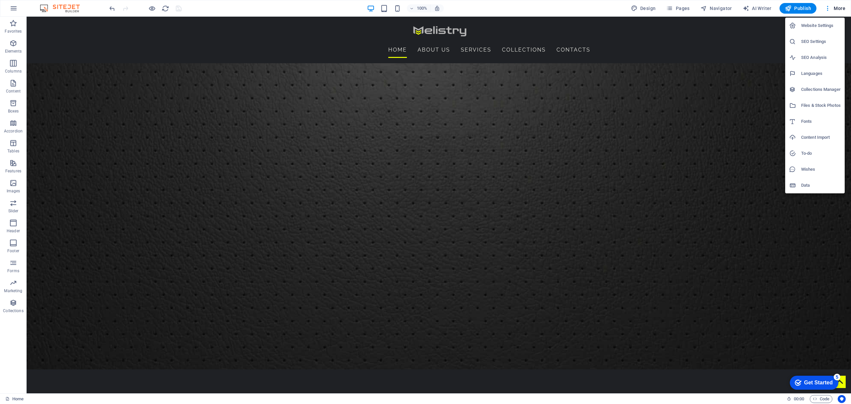
click at [813, 24] on h6 "Website Settings" at bounding box center [821, 26] width 40 height 8
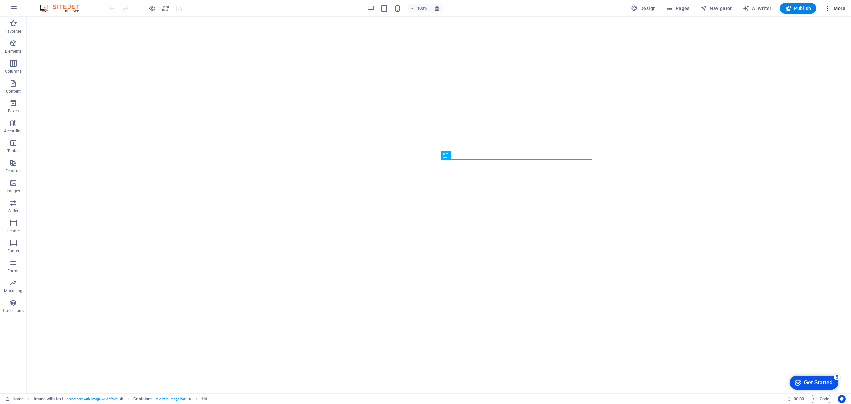
click at [833, 9] on span "More" at bounding box center [835, 8] width 21 height 7
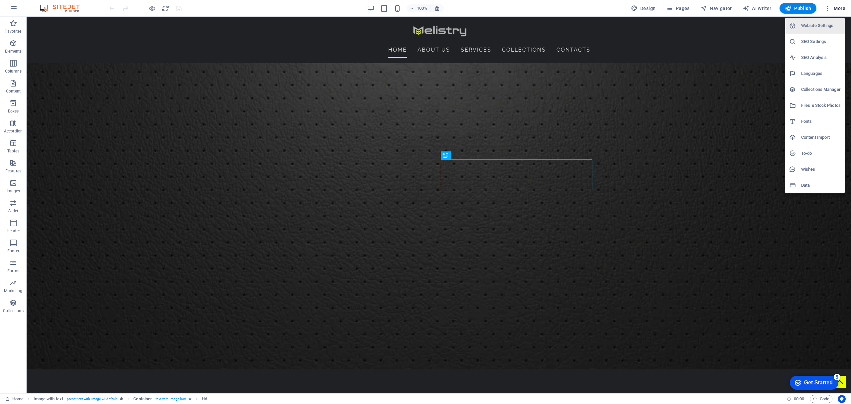
scroll to position [236, 0]
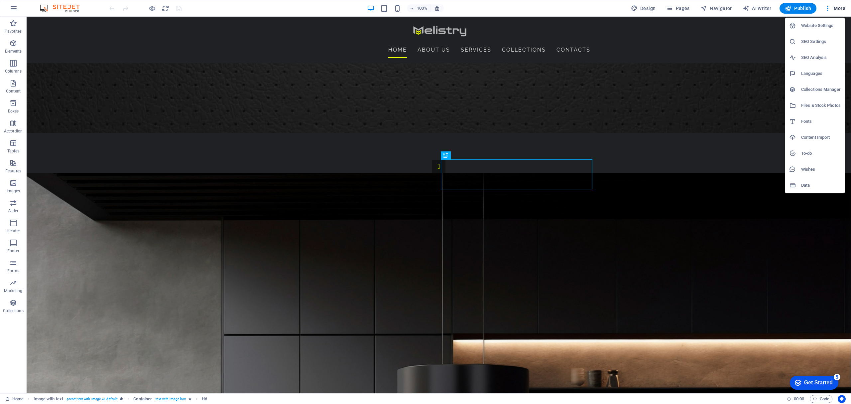
click at [821, 26] on h6 "Website Settings" at bounding box center [821, 26] width 40 height 8
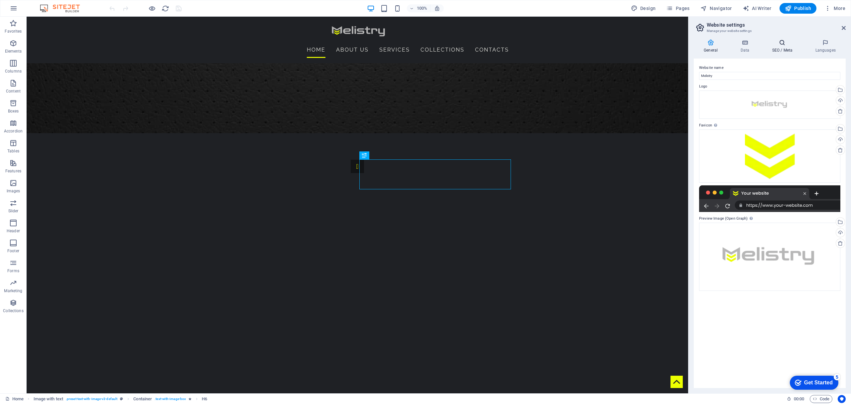
click at [784, 44] on icon at bounding box center [782, 42] width 41 height 7
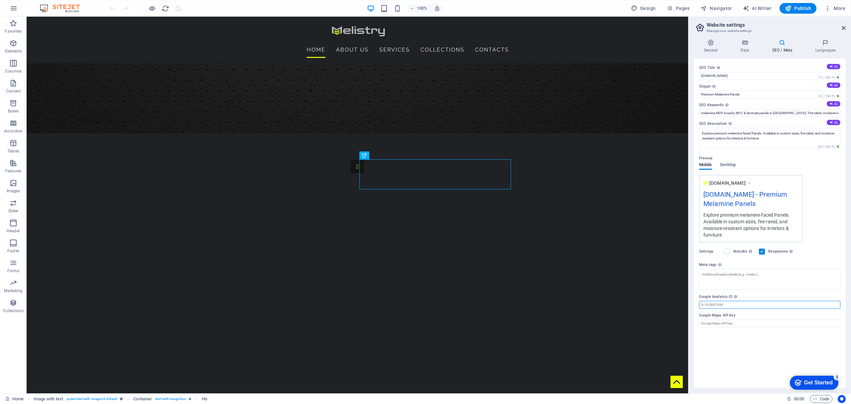
click at [729, 305] on input "Google Analytics ID Please only add the Google Analytics ID. We automatically i…" at bounding box center [769, 305] width 141 height 8
paste input "G-MRCJCLTHDS"
type input "G-MRCJCLTHDS"
click at [806, 11] on span "Publish" at bounding box center [798, 8] width 26 height 7
